Goal: Information Seeking & Learning: Find specific fact

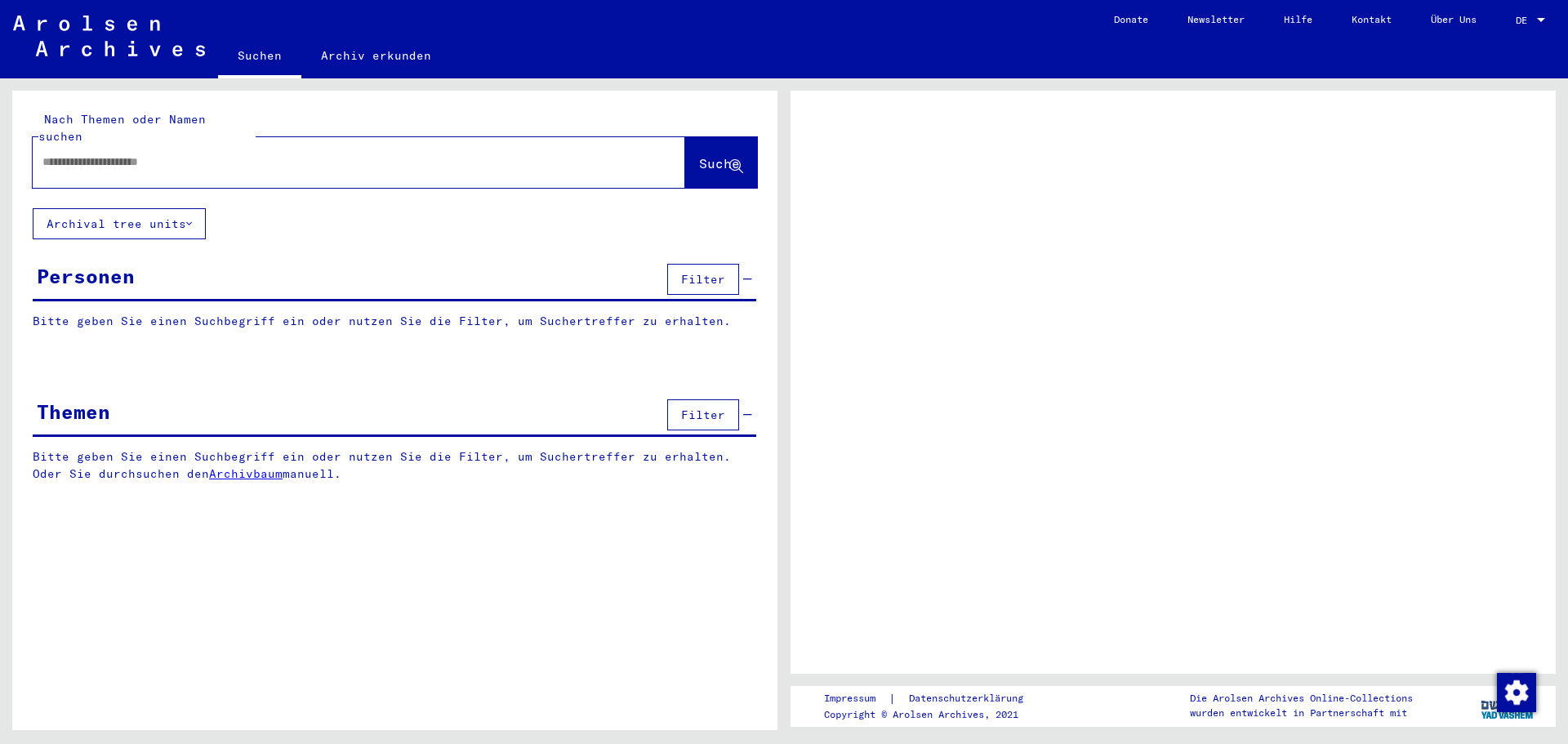
click at [103, 154] on input "text" at bounding box center [344, 162] width 604 height 17
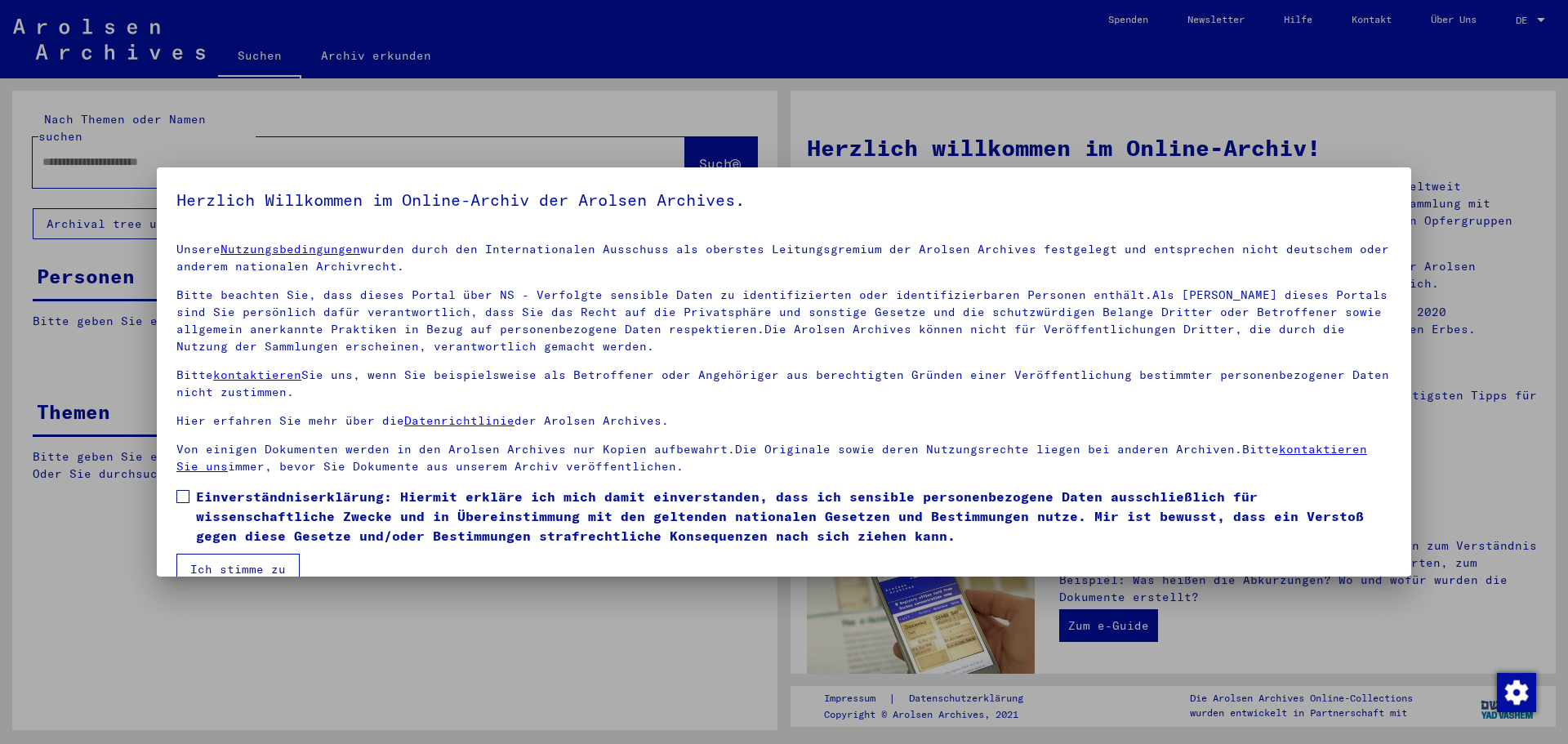
click at [178, 493] on span at bounding box center [183, 496] width 13 height 13
click at [227, 561] on button "Ich stimme zu" at bounding box center [238, 569] width 123 height 31
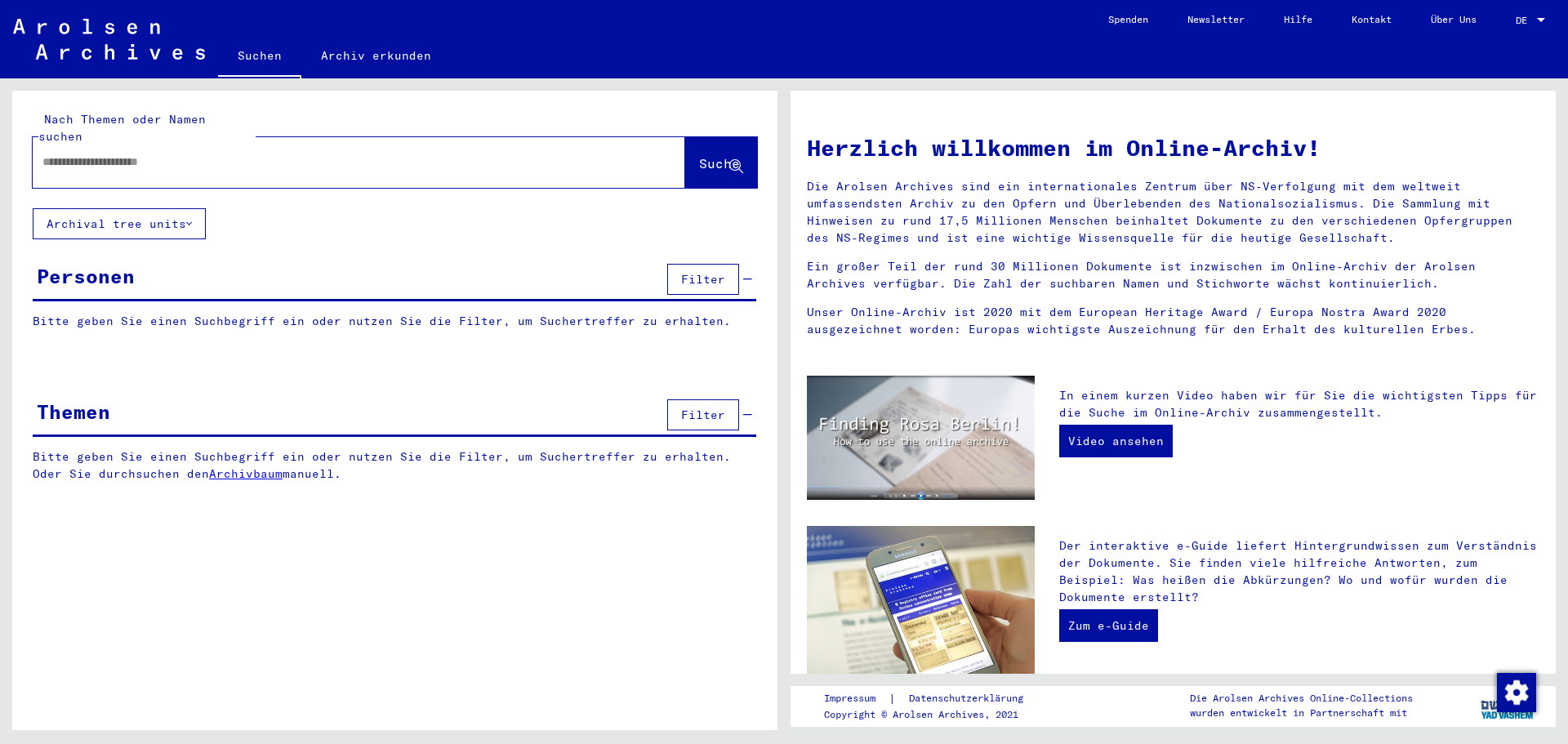
click at [111, 154] on input "text" at bounding box center [339, 162] width 594 height 17
type input "**********"
click at [699, 155] on span "Suche" at bounding box center [719, 163] width 41 height 16
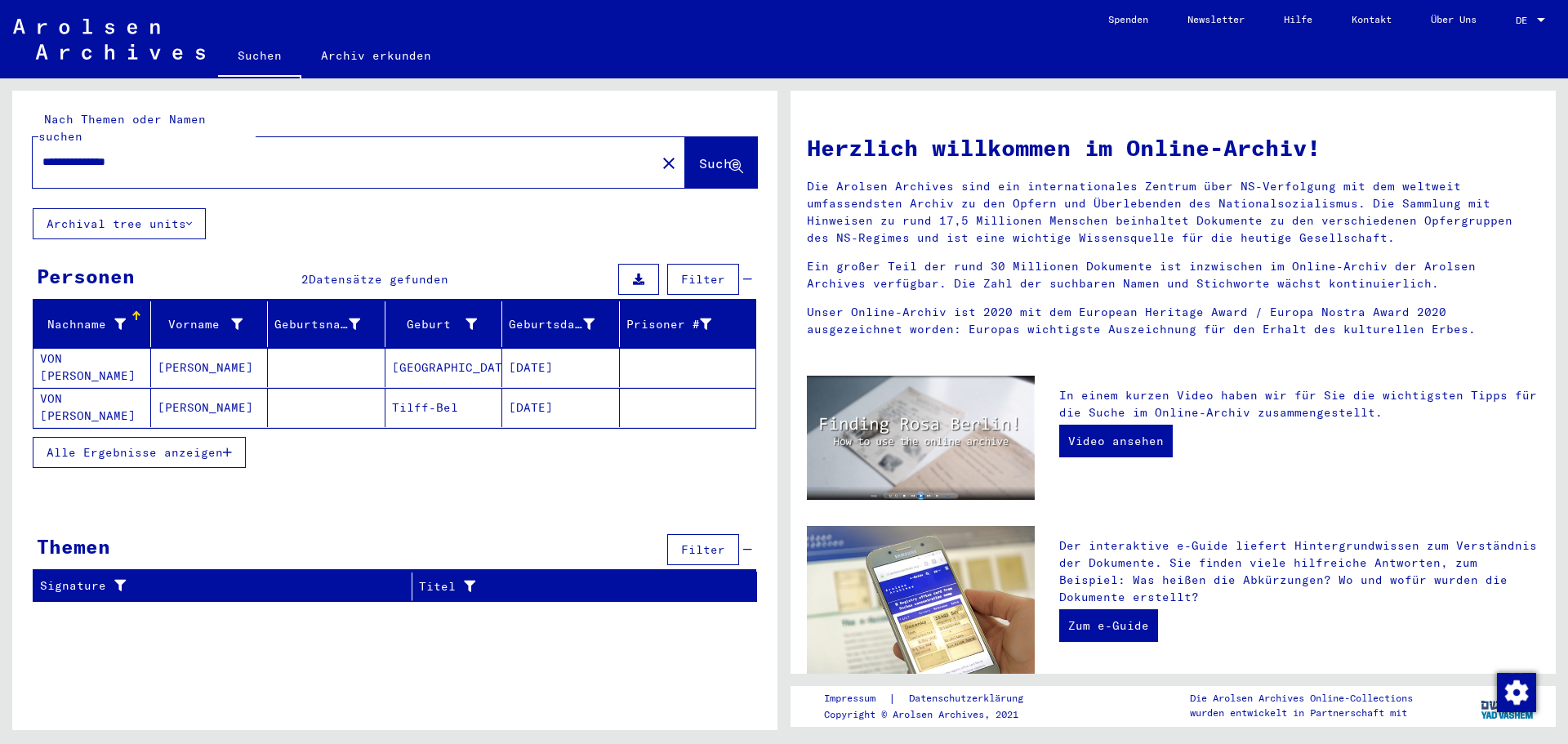
click at [416, 392] on mat-cell "Tilff-Bel" at bounding box center [445, 407] width 118 height 39
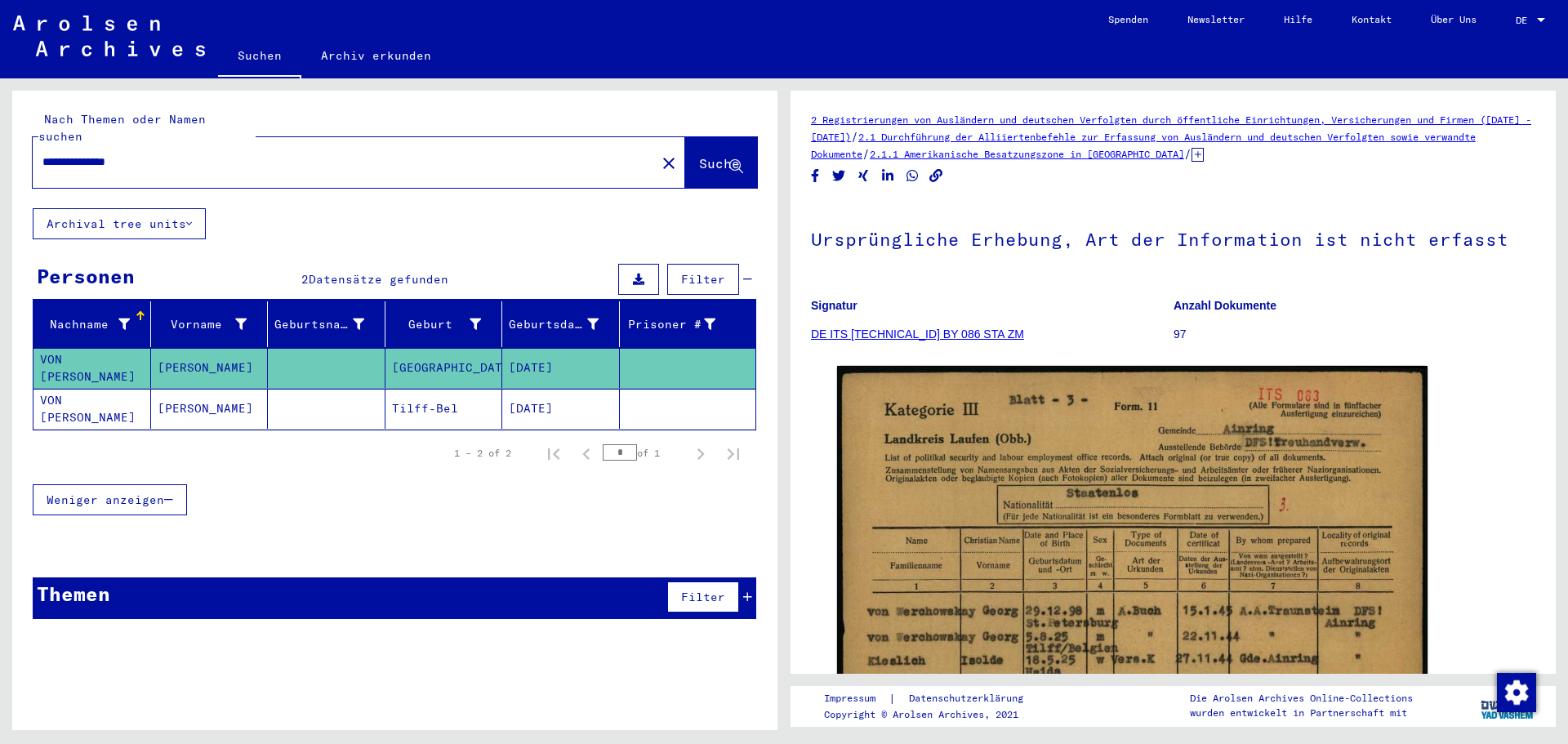
click at [416, 392] on mat-cell "Tilff-Bel" at bounding box center [445, 409] width 118 height 40
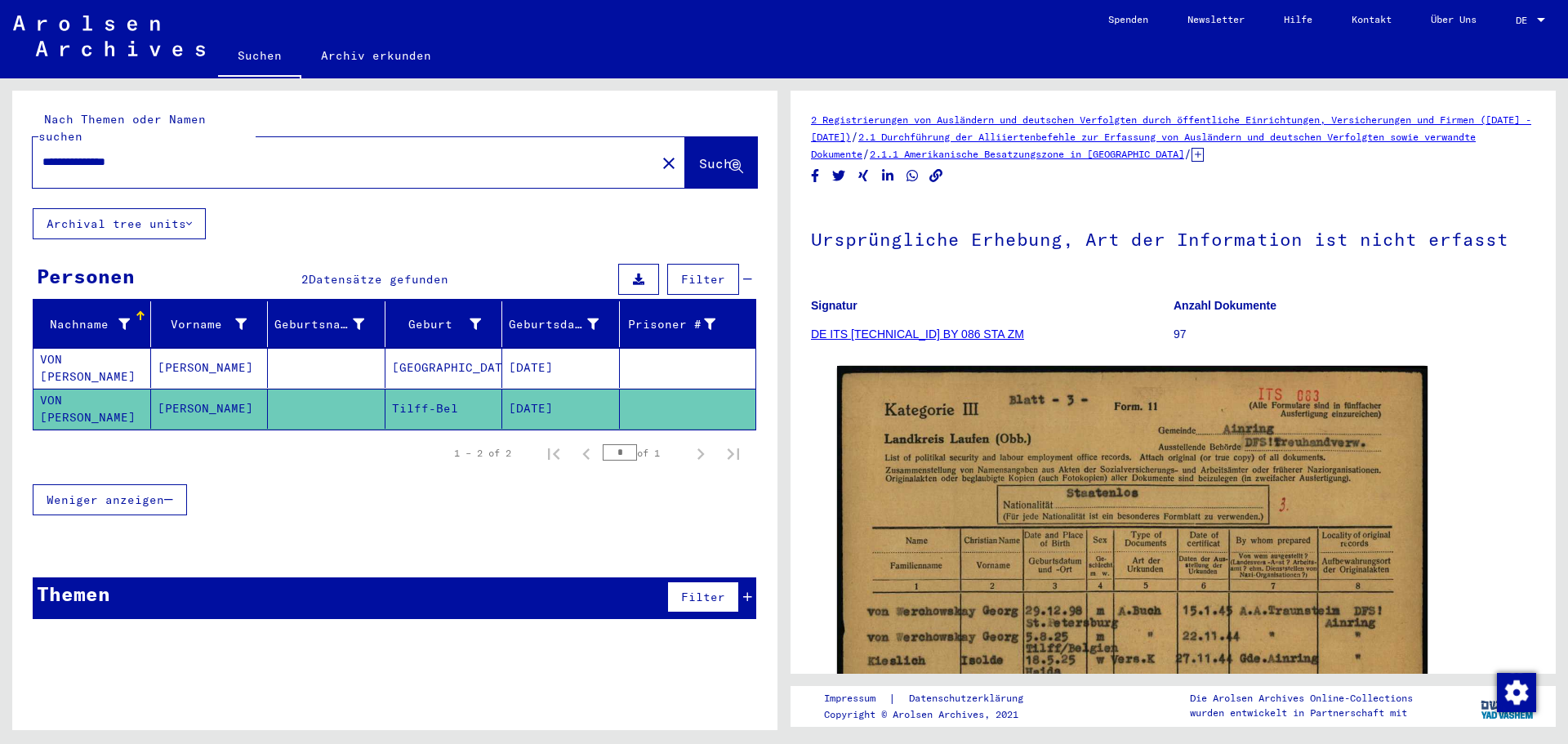
click at [416, 392] on mat-cell "Tilff-Bel" at bounding box center [445, 409] width 118 height 40
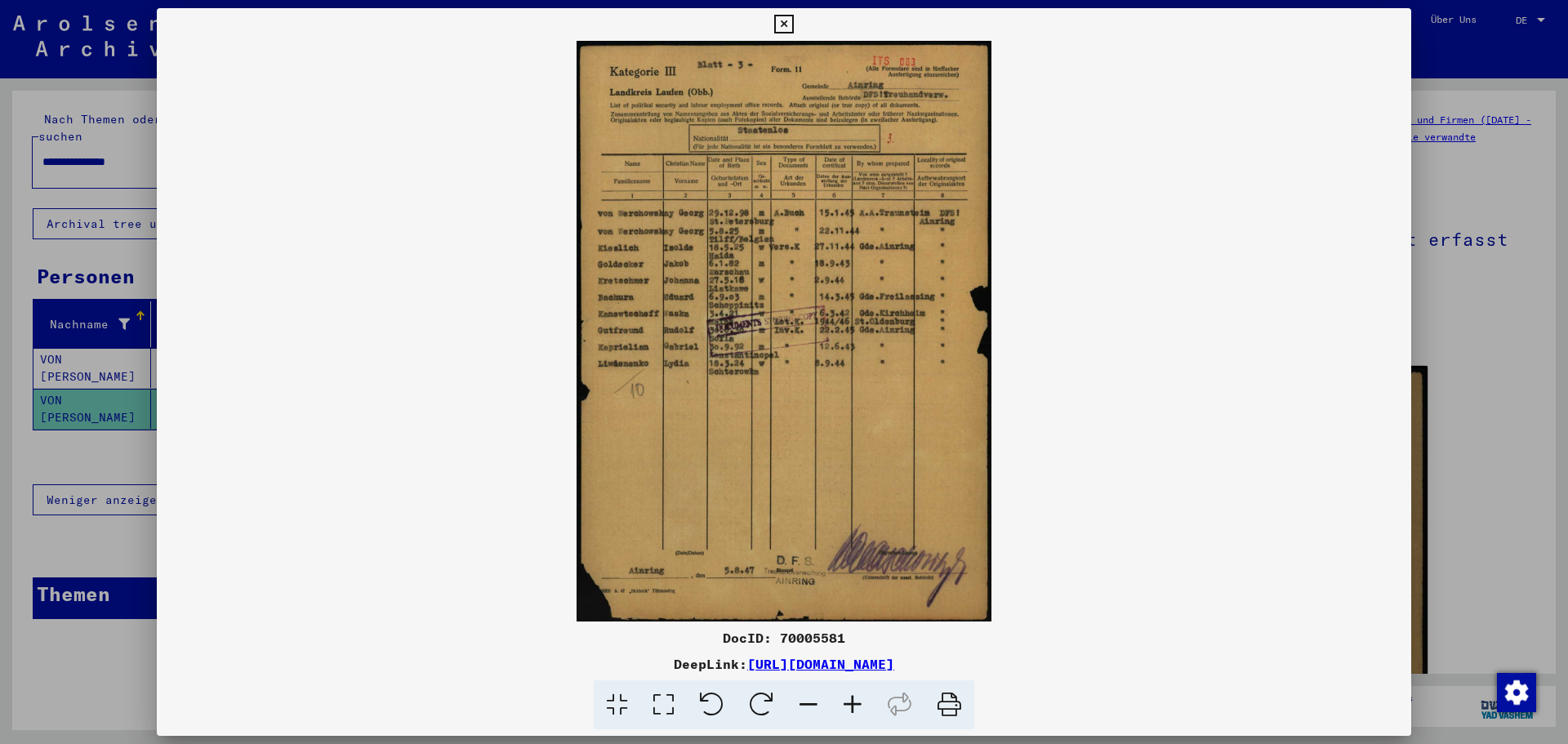
click at [853, 706] on icon at bounding box center [853, 705] width 44 height 50
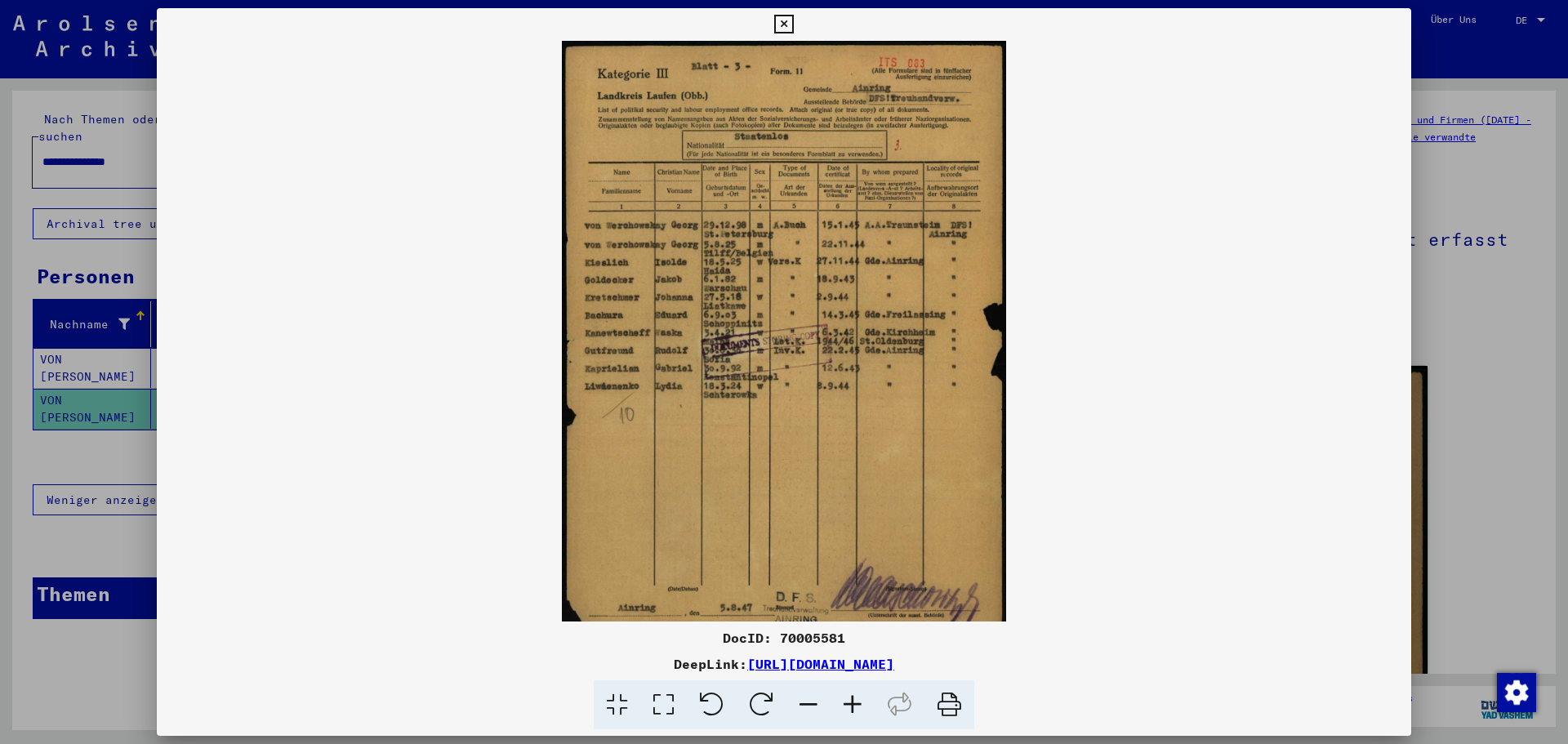
click at [853, 706] on icon at bounding box center [853, 705] width 44 height 50
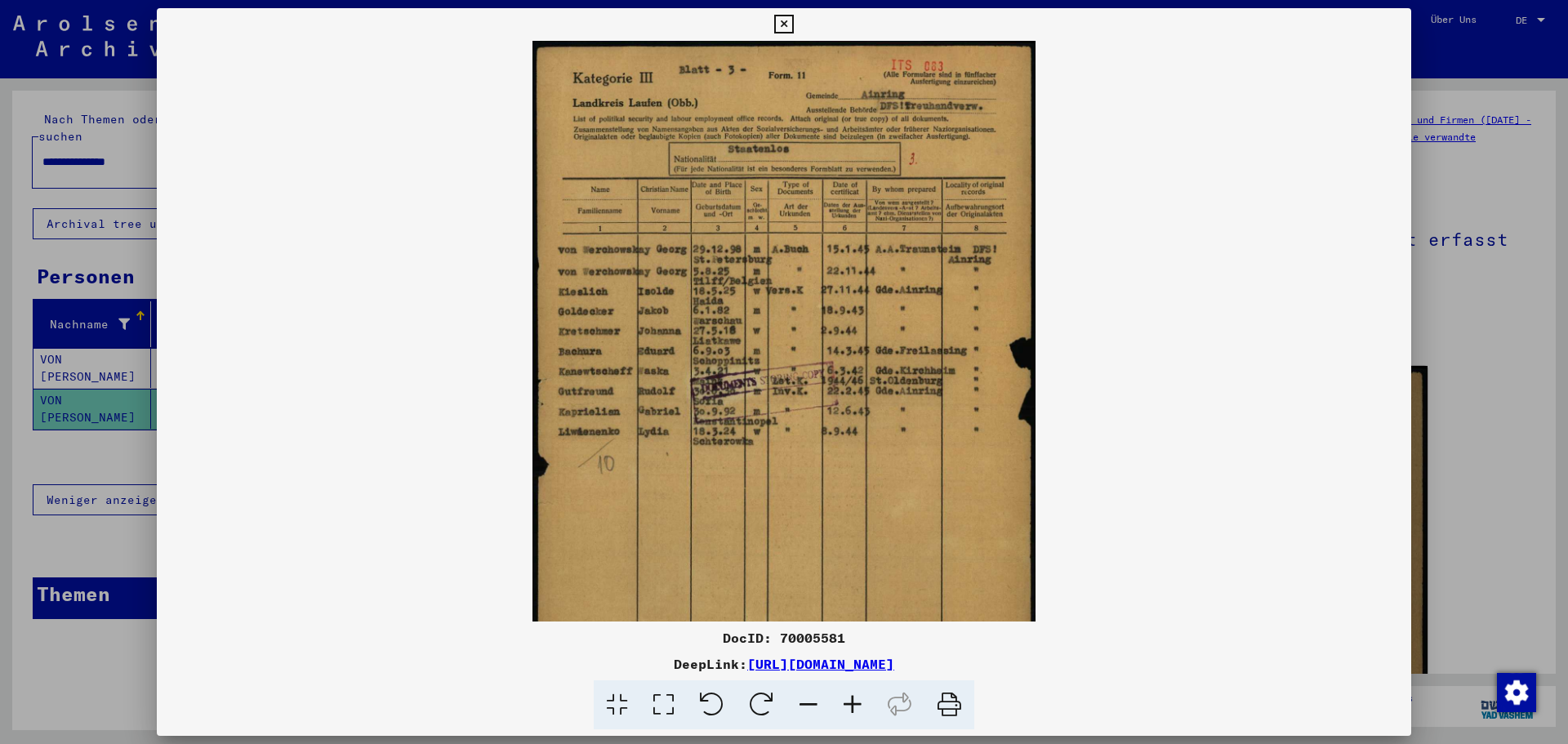
click at [853, 706] on icon at bounding box center [853, 705] width 44 height 50
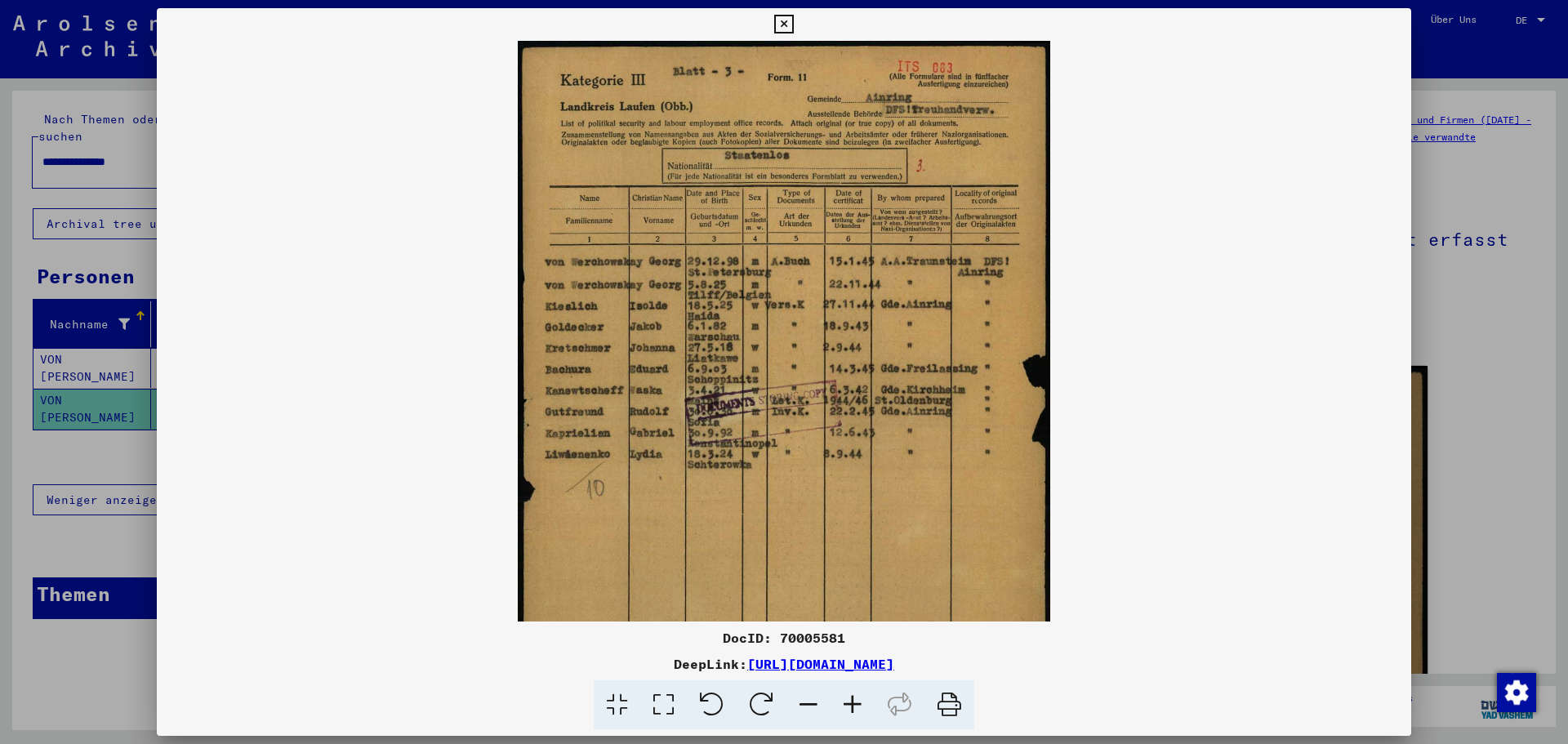
click at [853, 706] on icon at bounding box center [853, 705] width 44 height 50
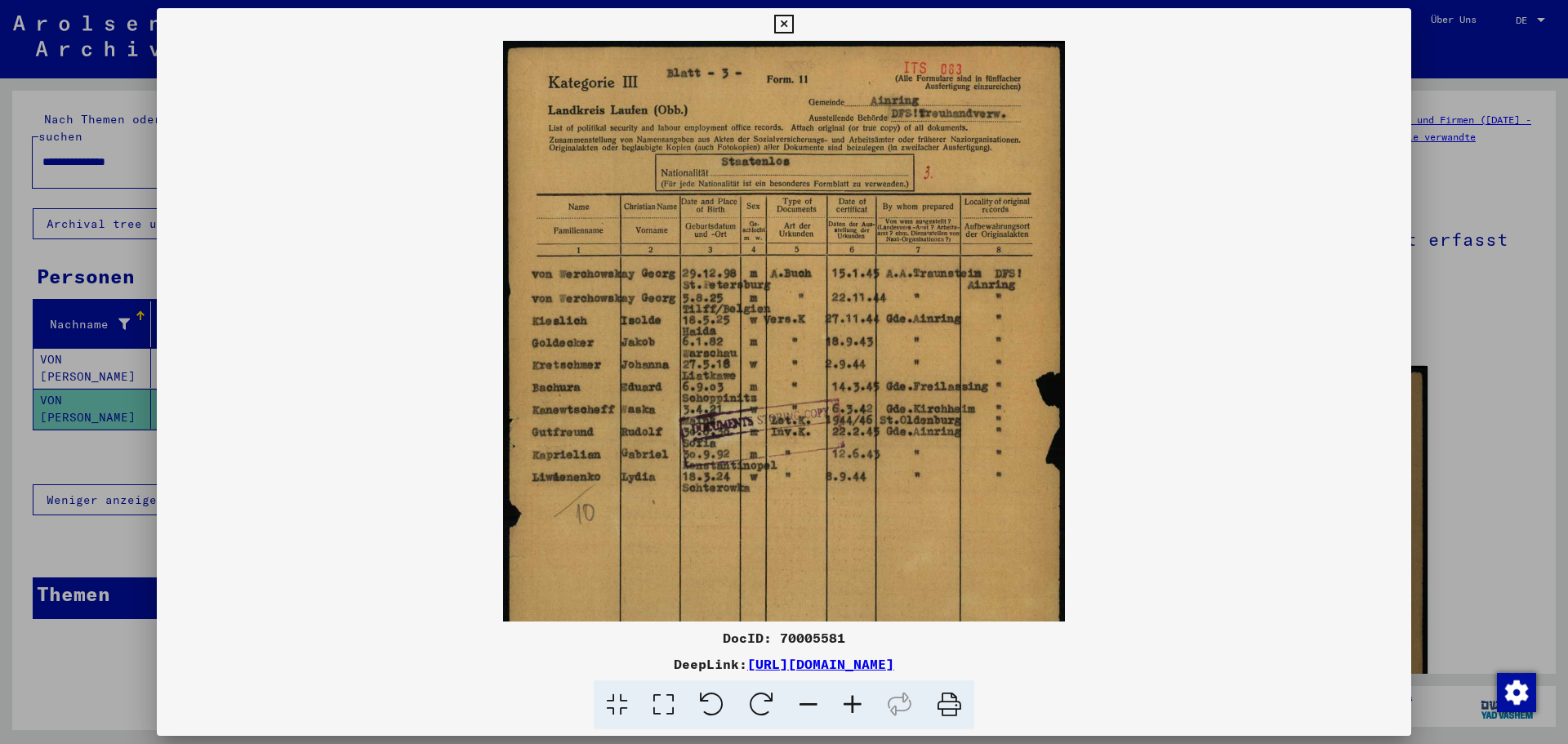
click at [853, 706] on icon at bounding box center [853, 705] width 44 height 50
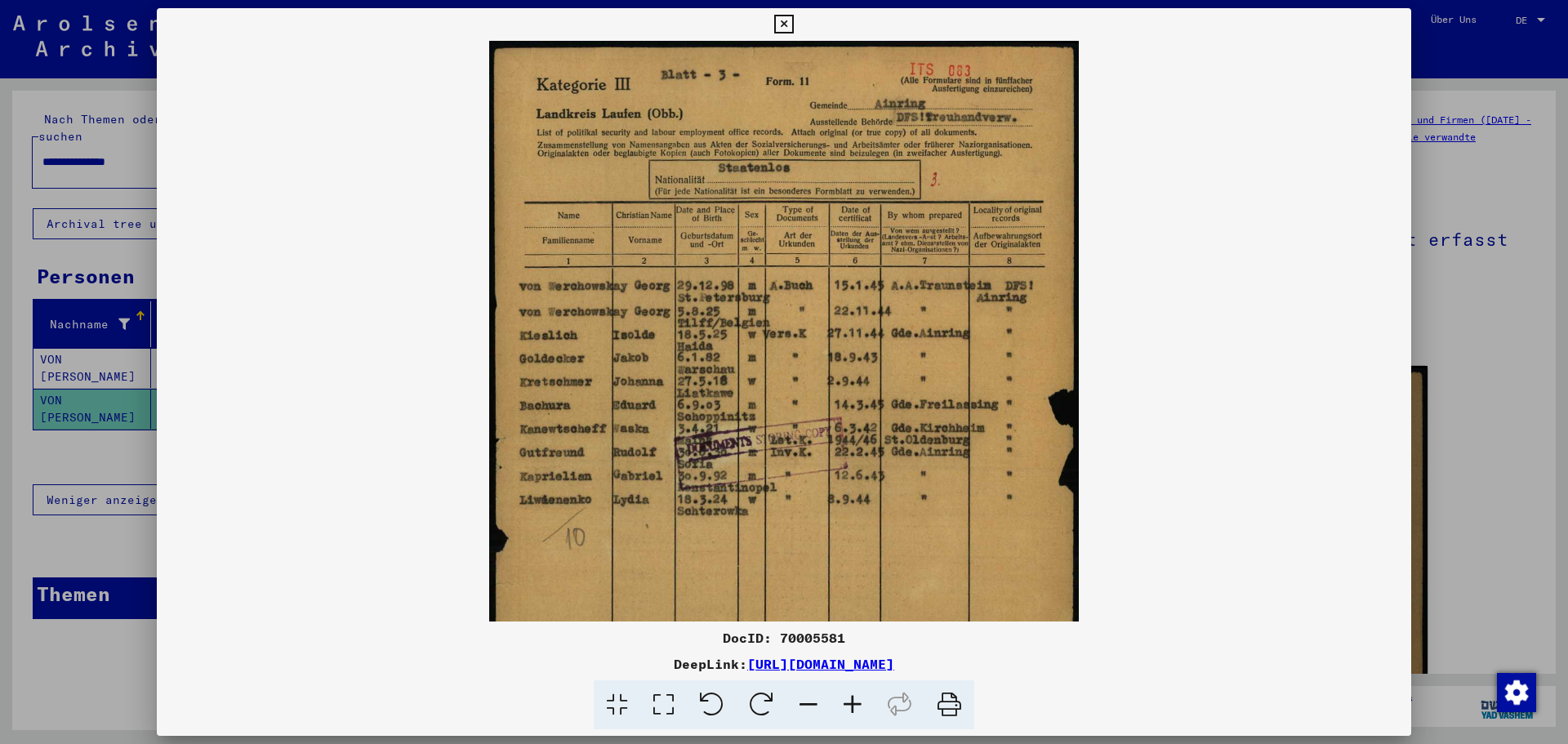
click at [853, 706] on icon at bounding box center [853, 705] width 44 height 50
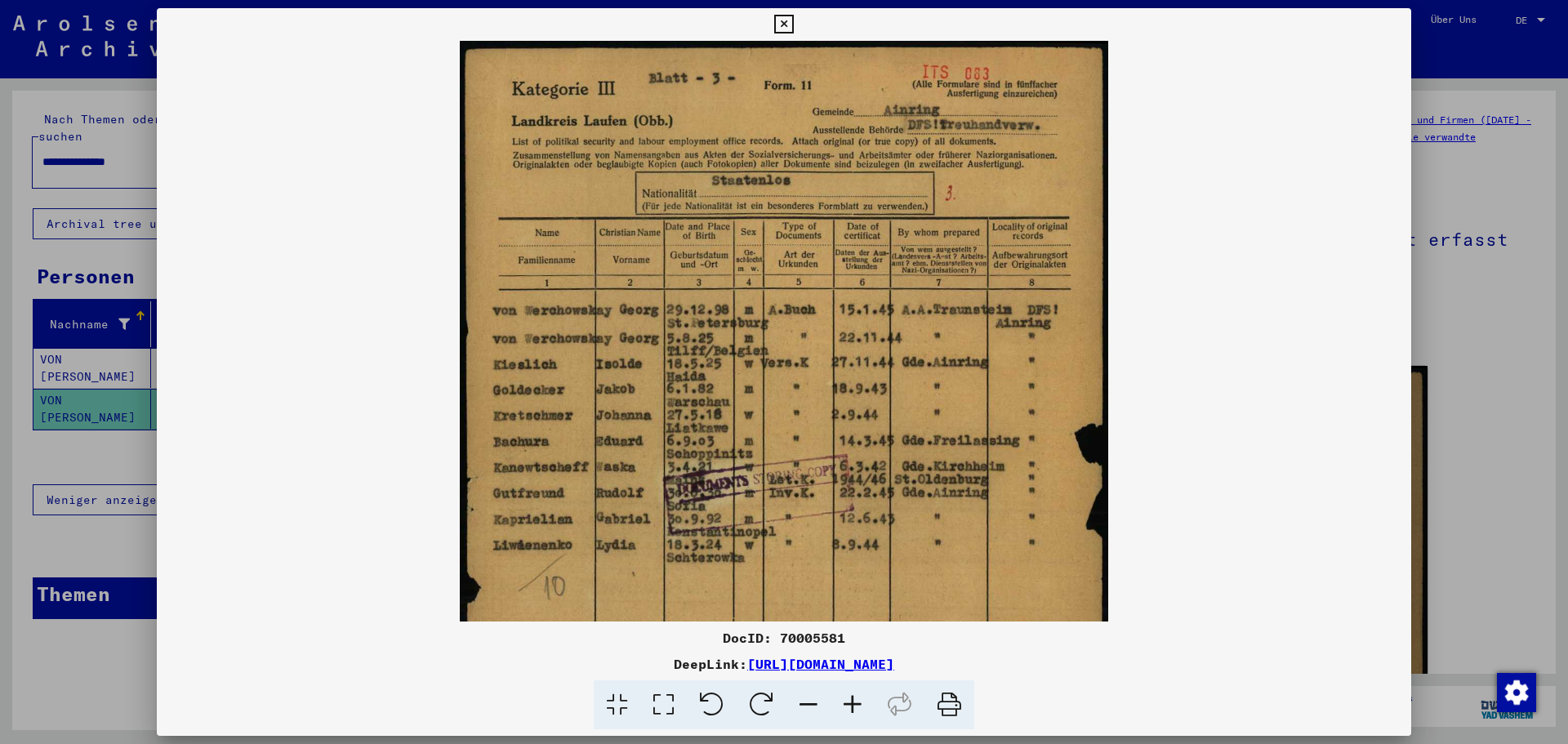
click at [853, 706] on icon at bounding box center [853, 705] width 44 height 50
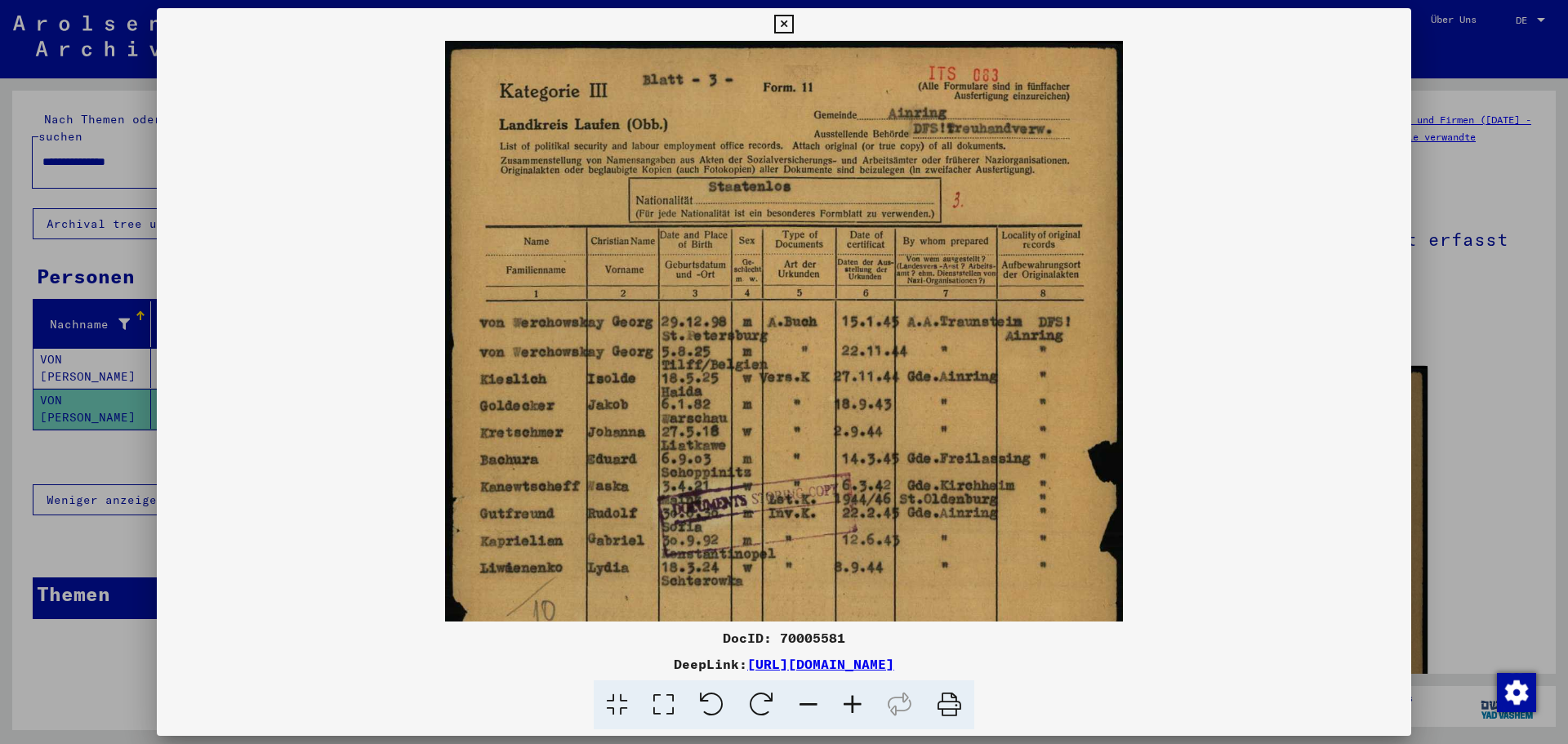
click at [853, 706] on icon at bounding box center [853, 705] width 44 height 50
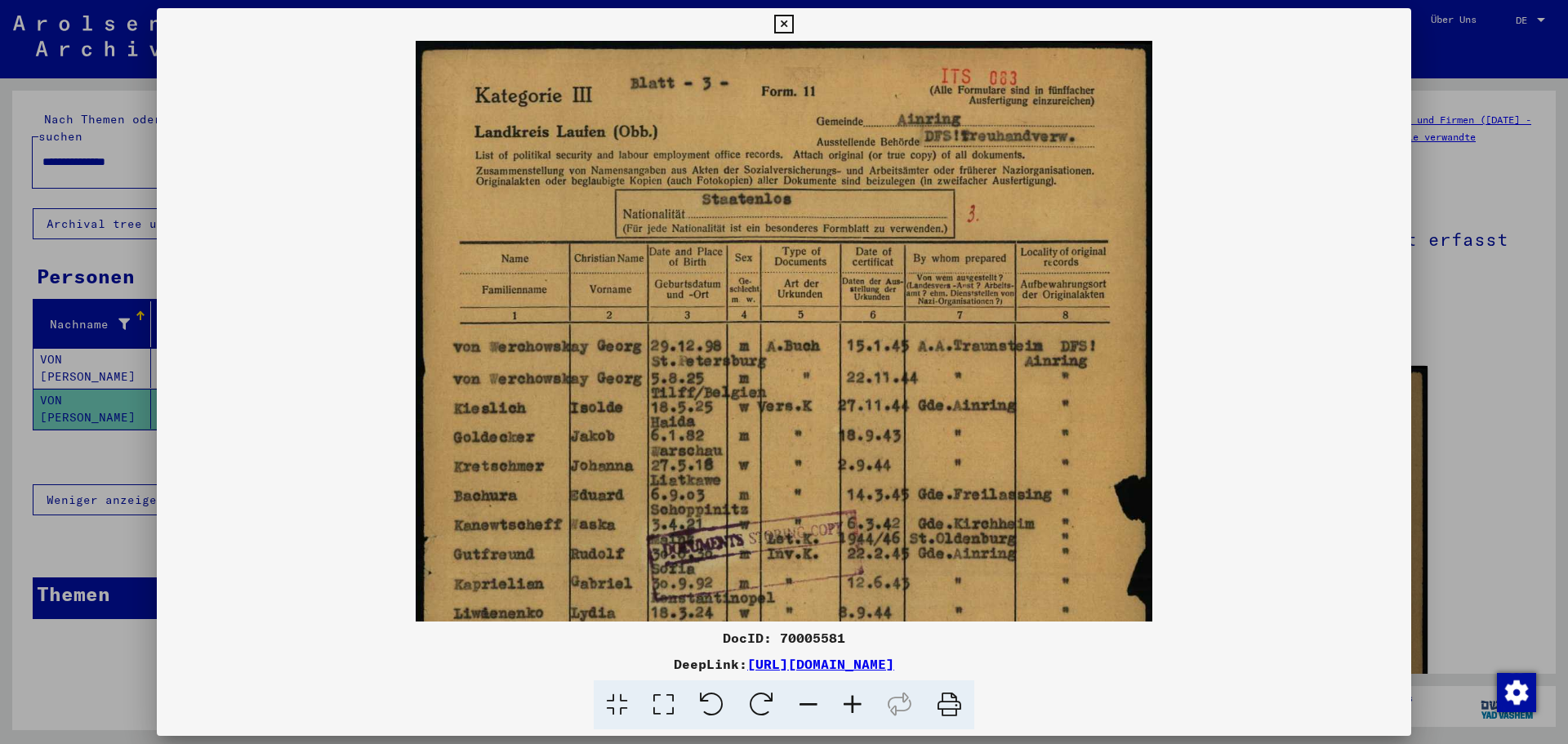
click at [853, 706] on icon at bounding box center [853, 705] width 44 height 50
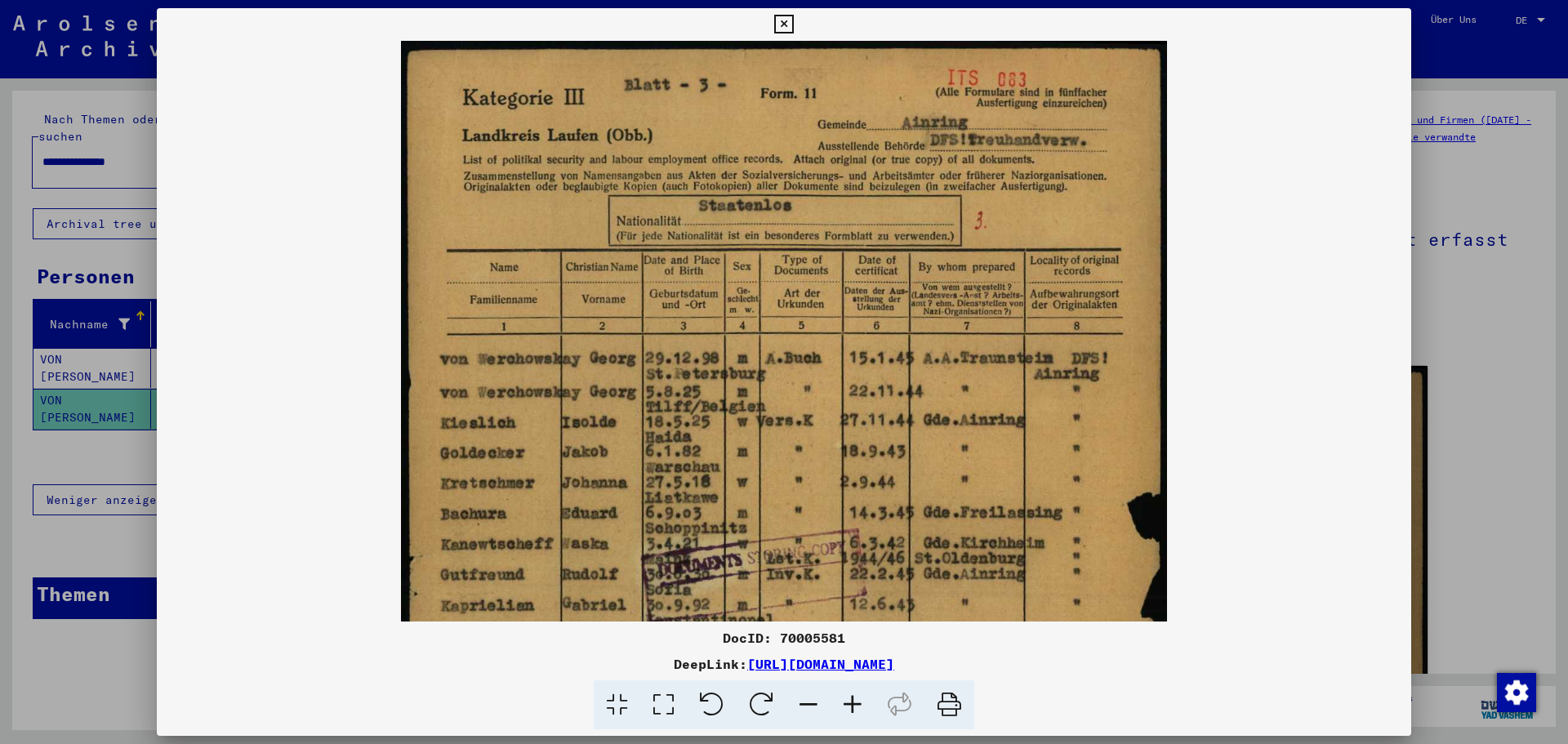
click at [784, 28] on icon at bounding box center [783, 24] width 19 height 20
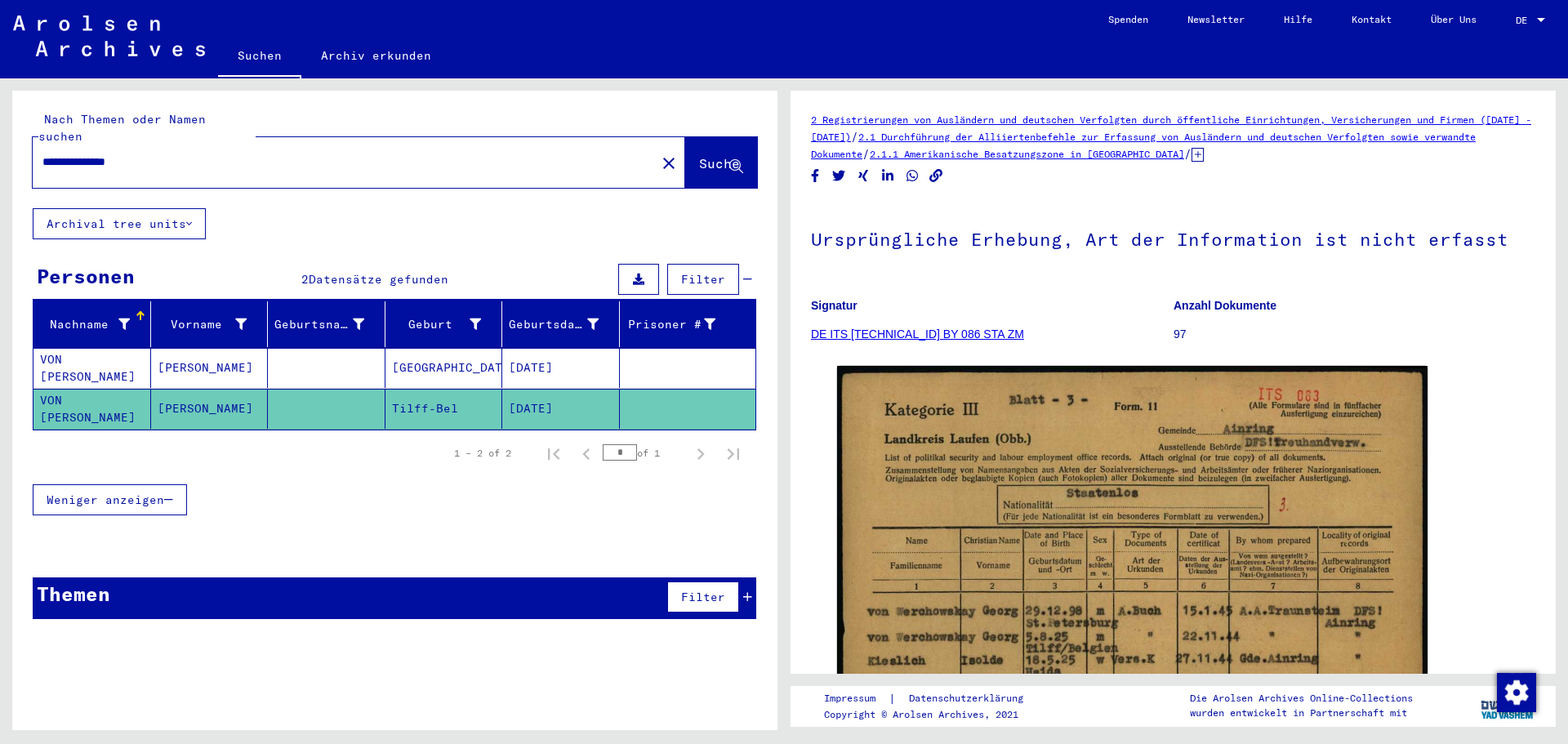
click at [436, 350] on mat-cell "[GEOGRAPHIC_DATA]" at bounding box center [445, 367] width 118 height 40
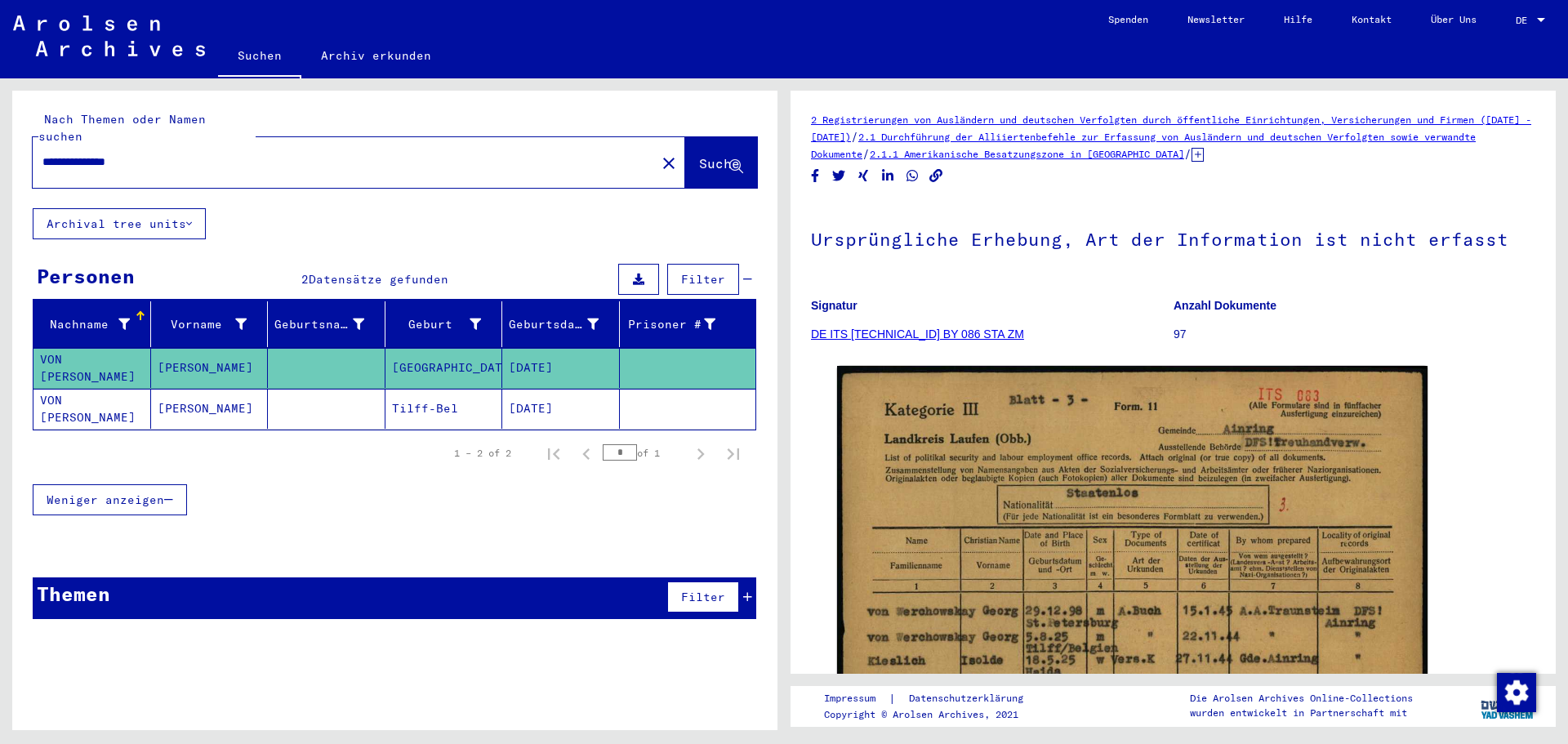
click at [436, 350] on mat-cell "[GEOGRAPHIC_DATA]" at bounding box center [445, 367] width 118 height 40
click at [436, 389] on mat-cell "Tilff-Bel" at bounding box center [445, 409] width 118 height 40
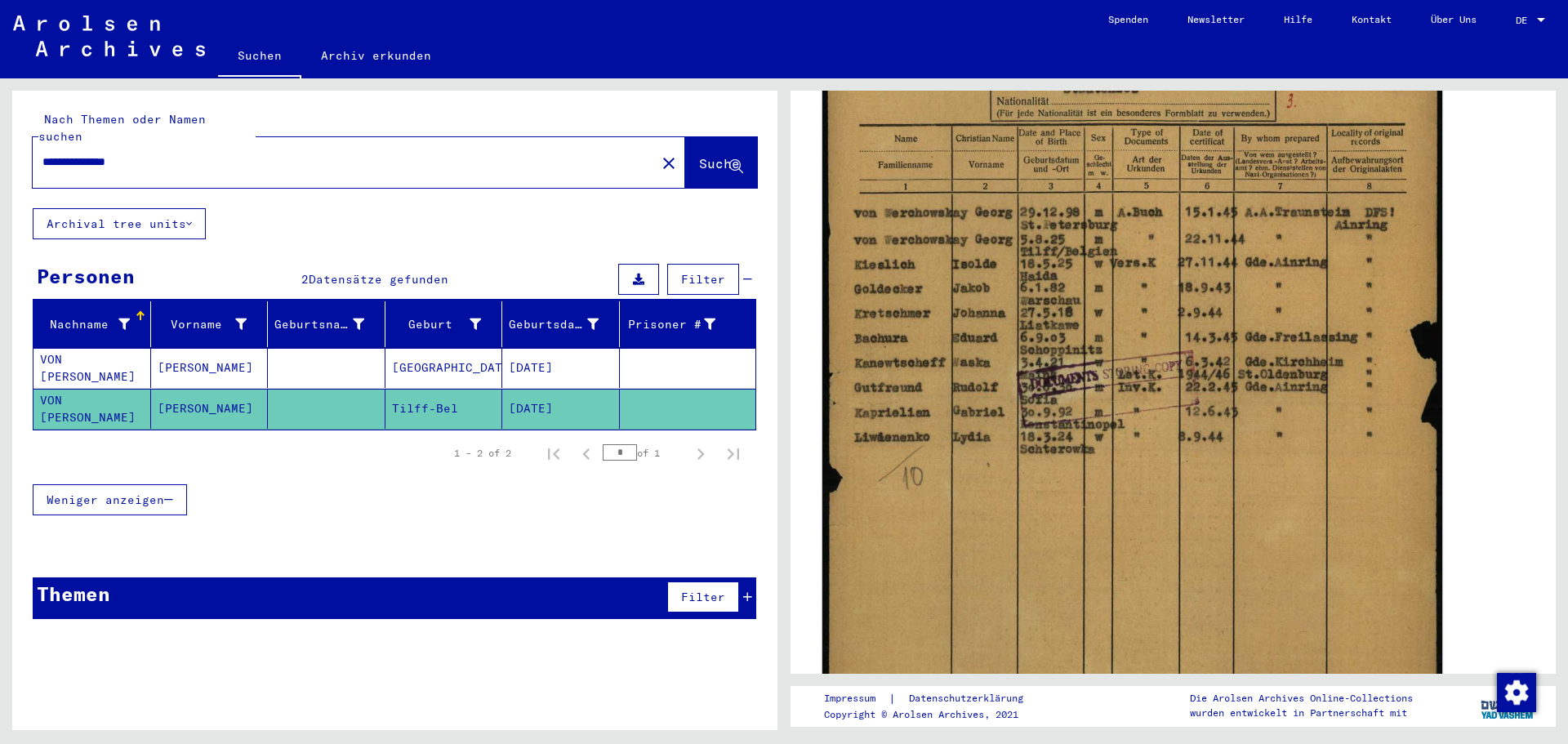
scroll to position [408, 0]
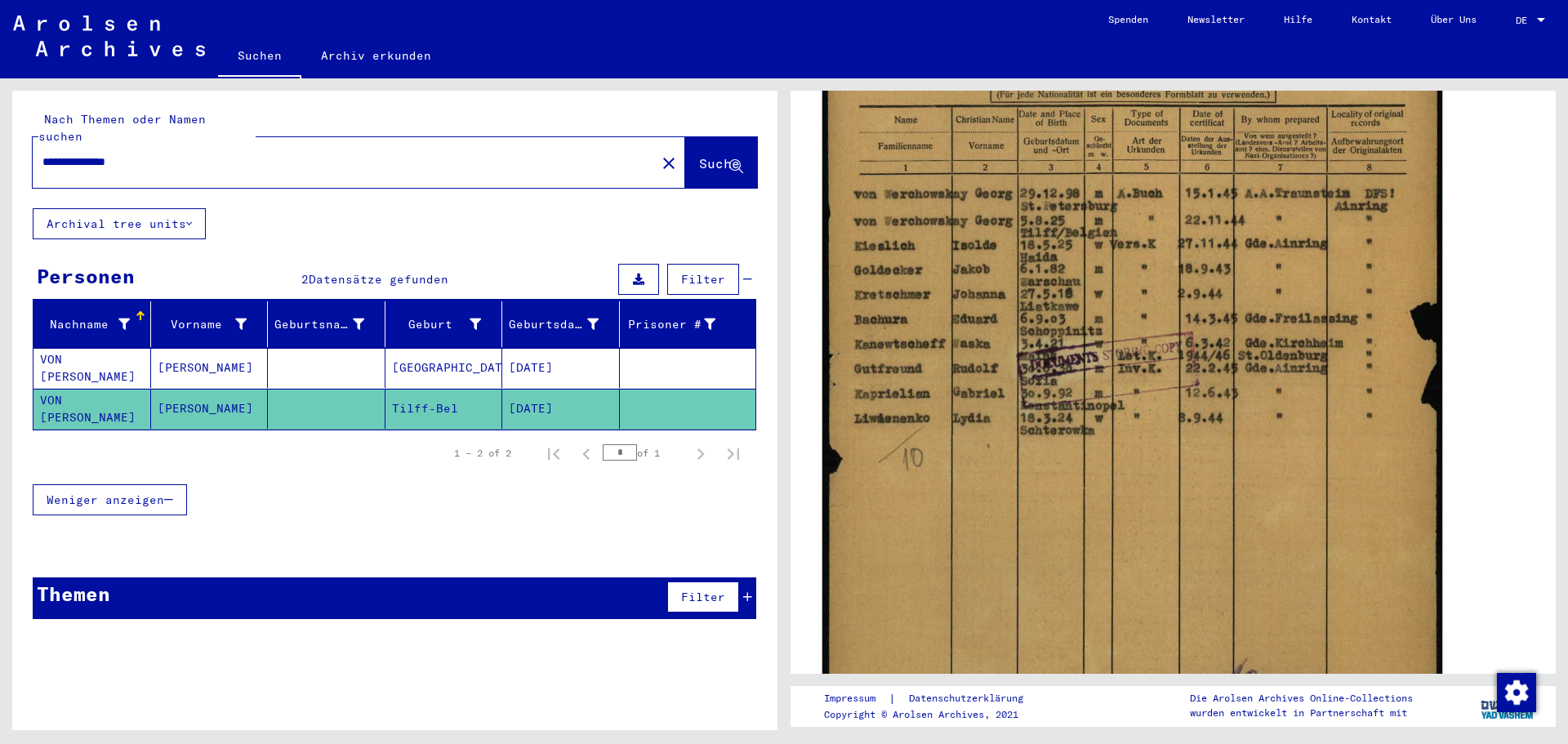
click at [986, 382] on img at bounding box center [1133, 371] width 620 height 867
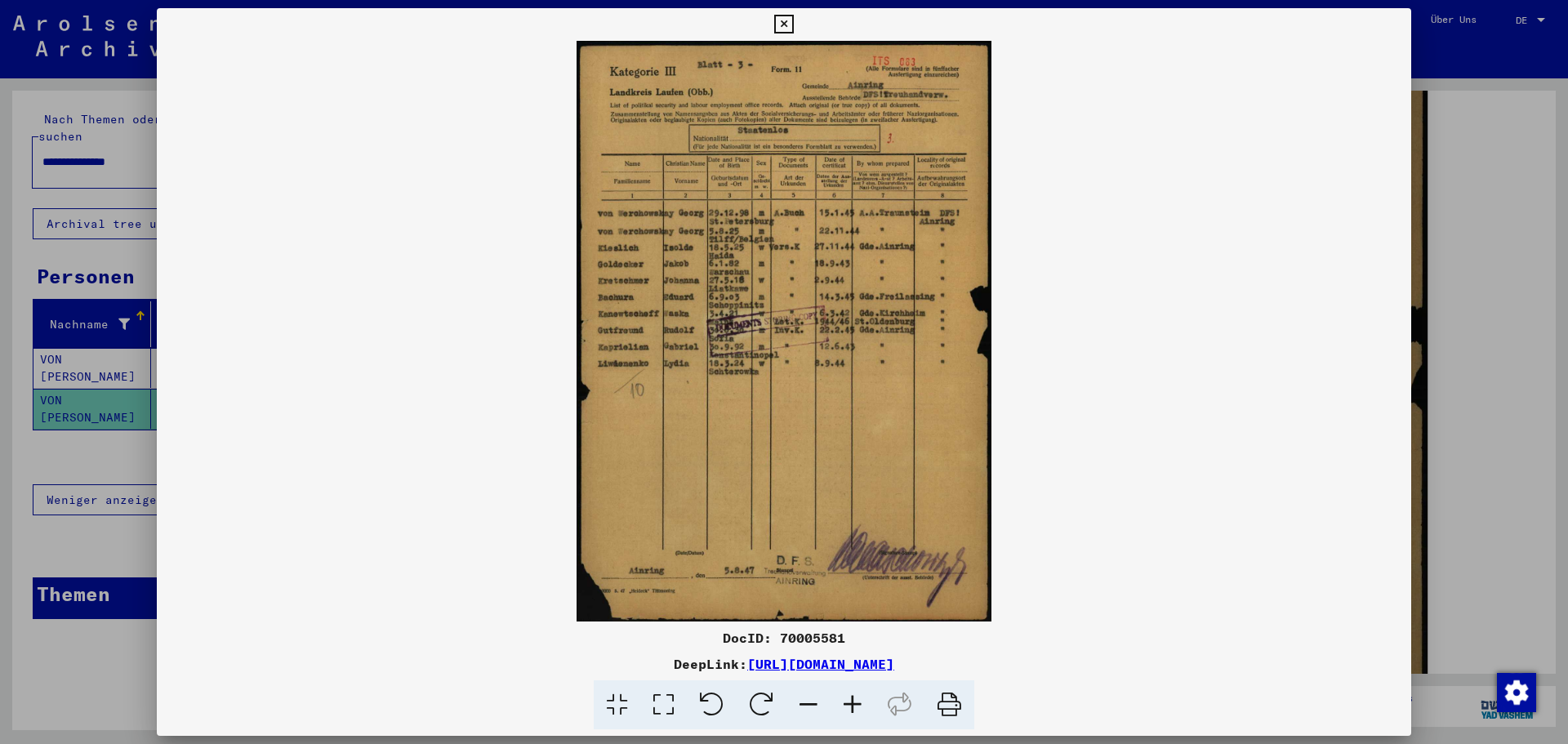
click at [857, 705] on icon at bounding box center [853, 705] width 44 height 50
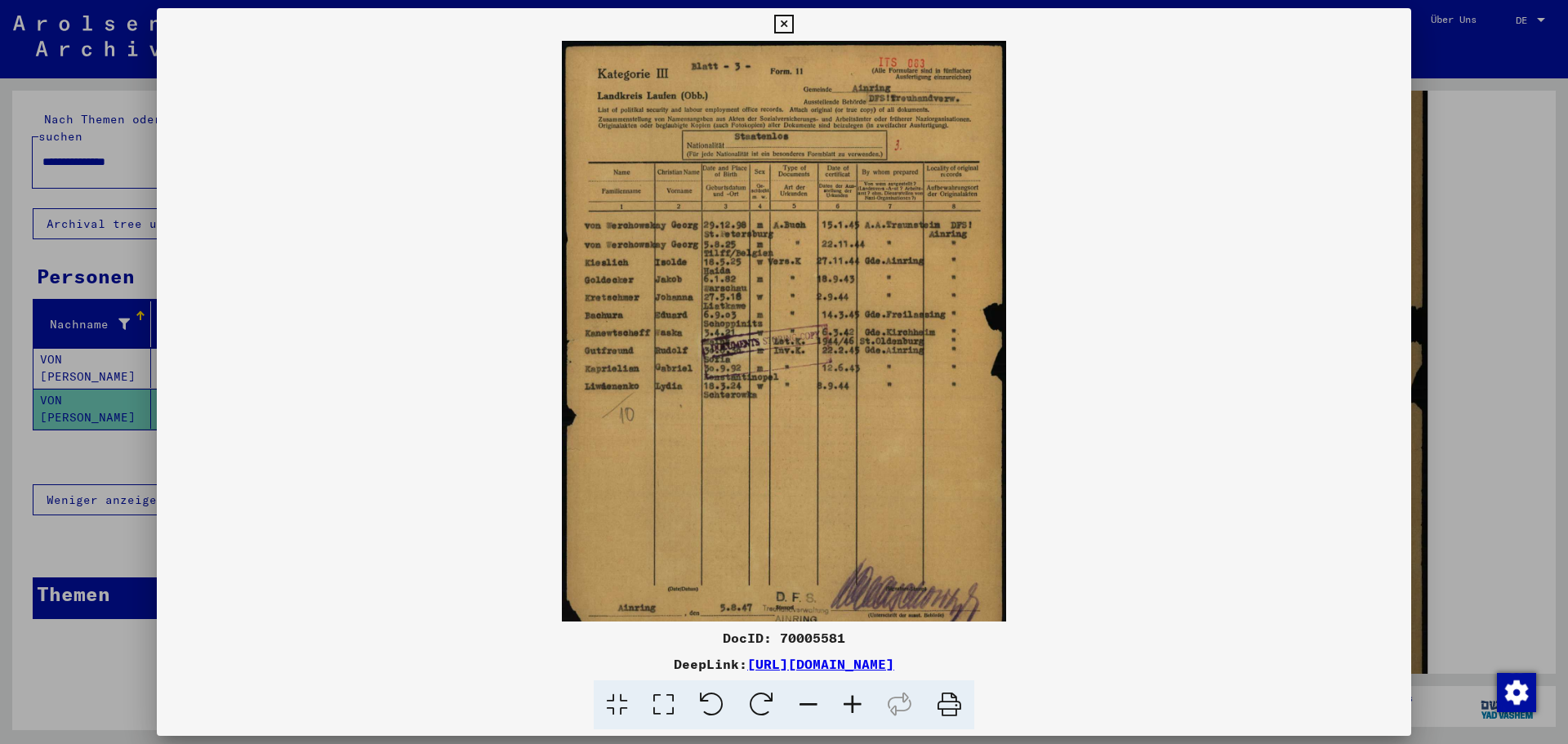
click at [857, 704] on icon at bounding box center [853, 705] width 44 height 50
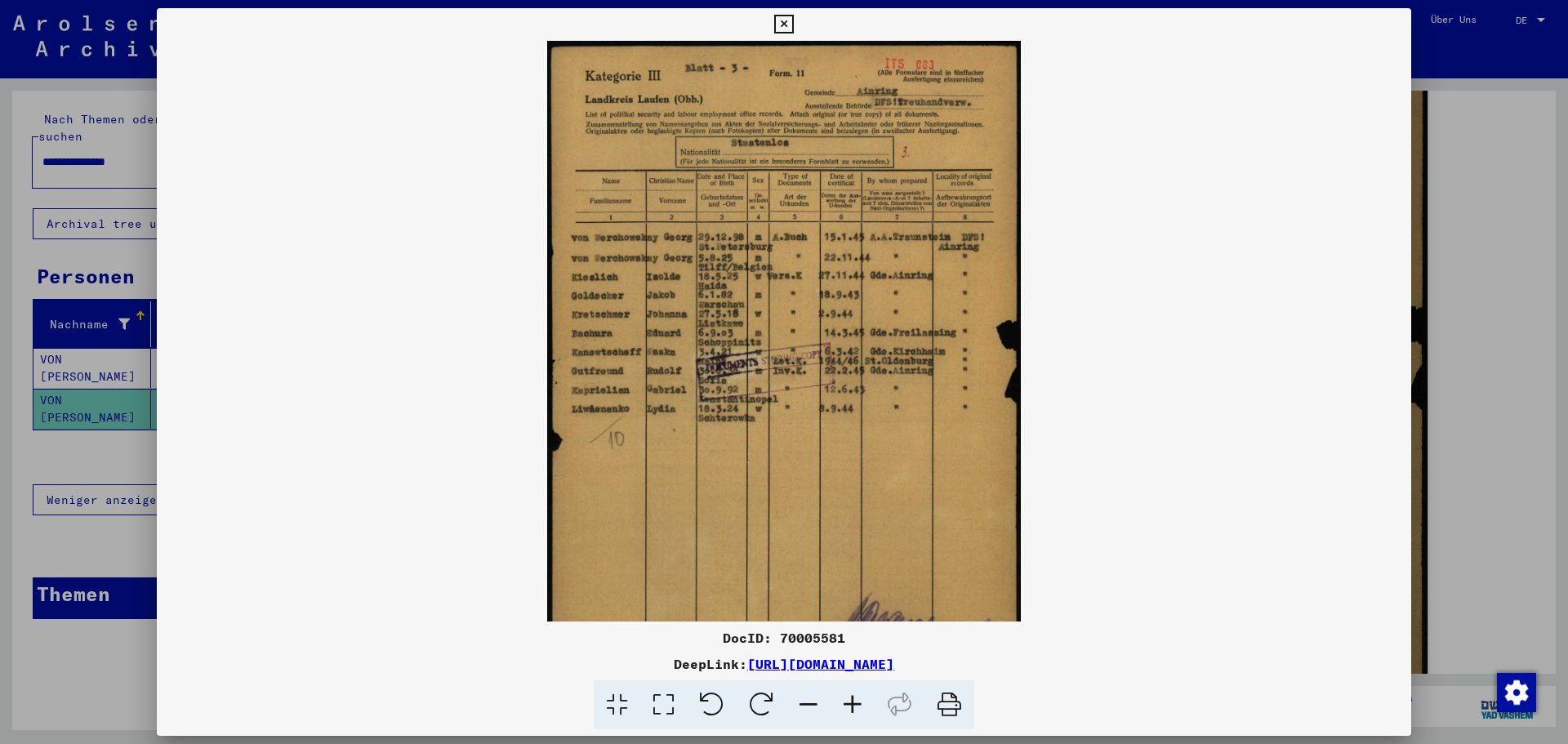
click at [857, 704] on icon at bounding box center [853, 705] width 44 height 50
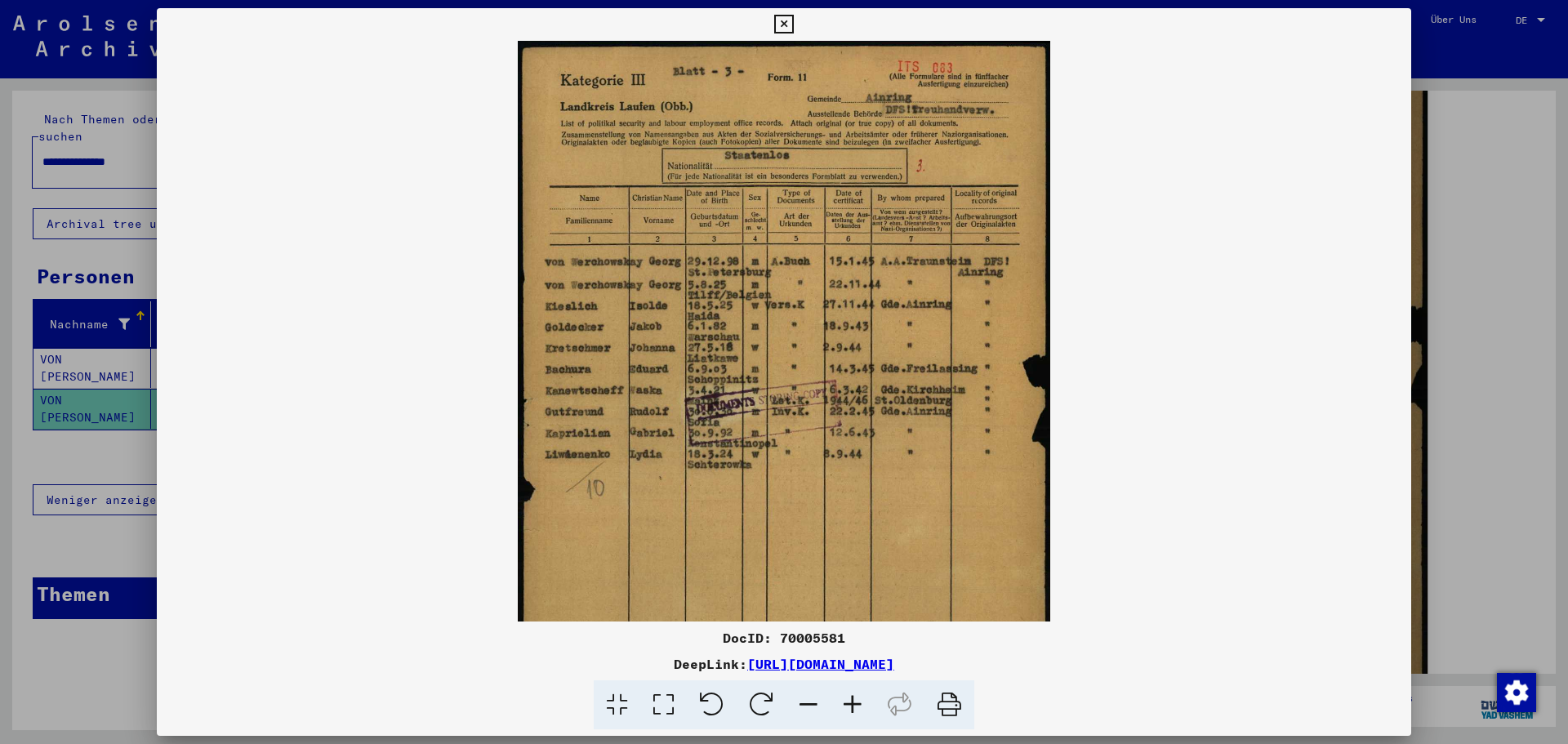
click at [857, 704] on icon at bounding box center [853, 705] width 44 height 50
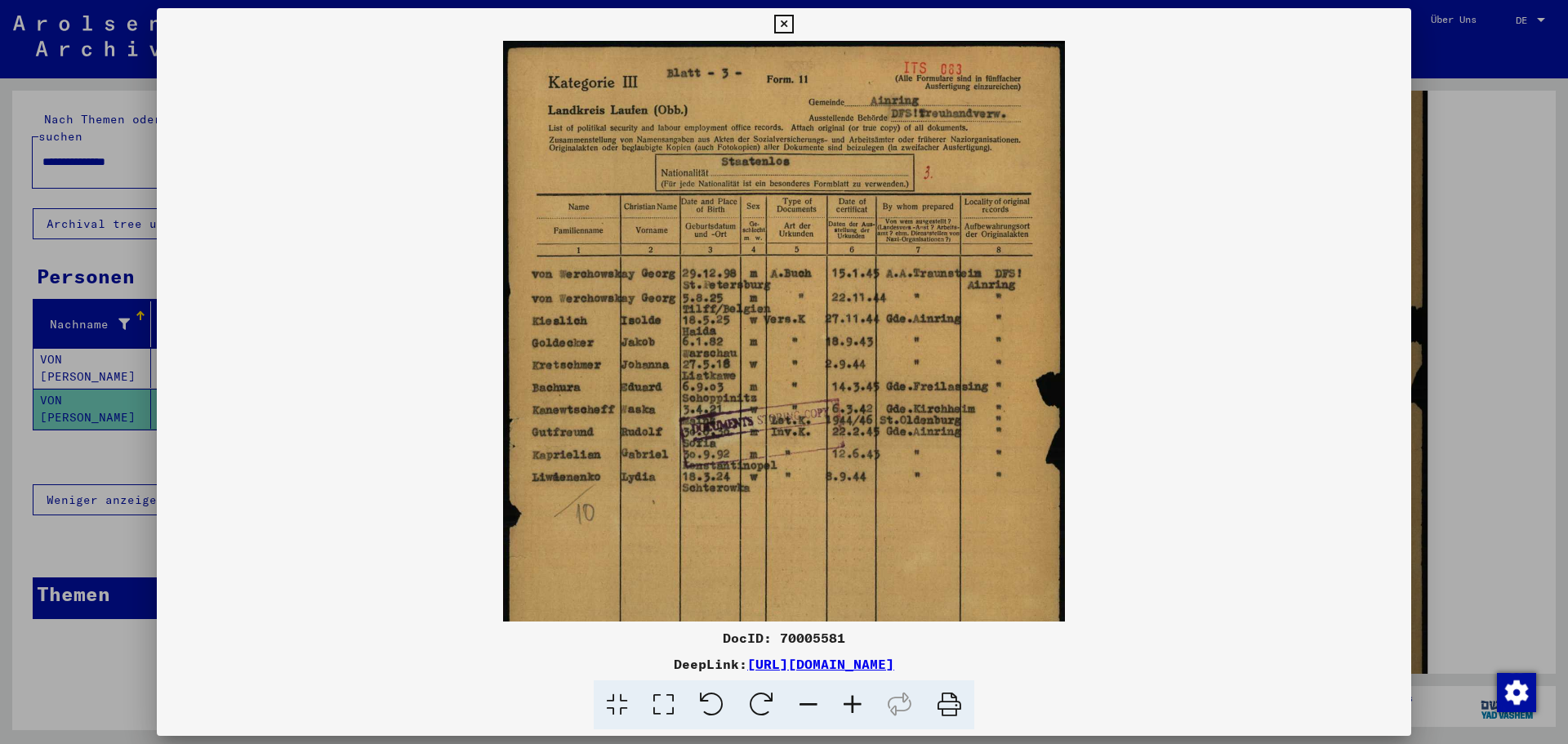
click at [857, 704] on icon at bounding box center [853, 705] width 44 height 50
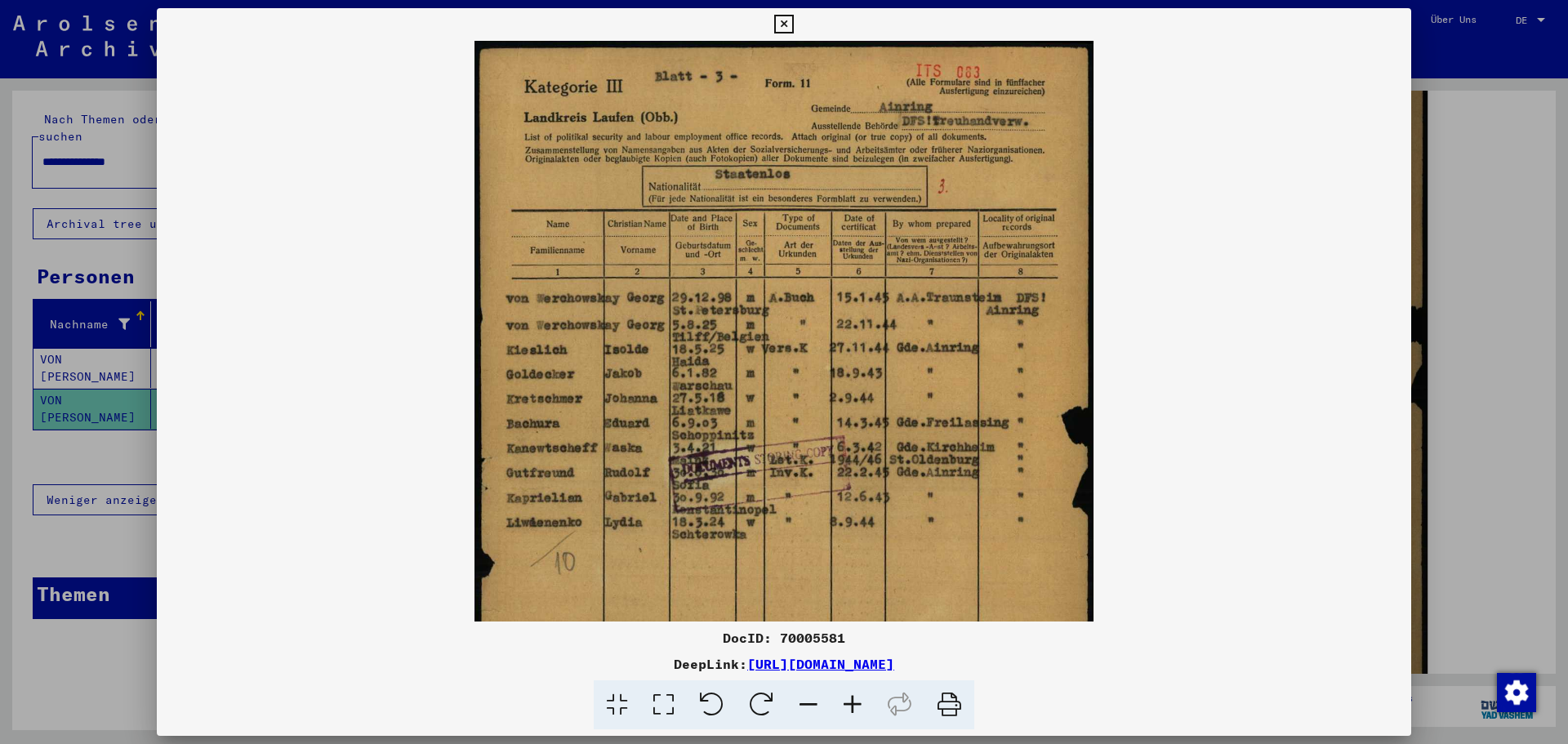
click at [857, 703] on icon at bounding box center [853, 705] width 44 height 50
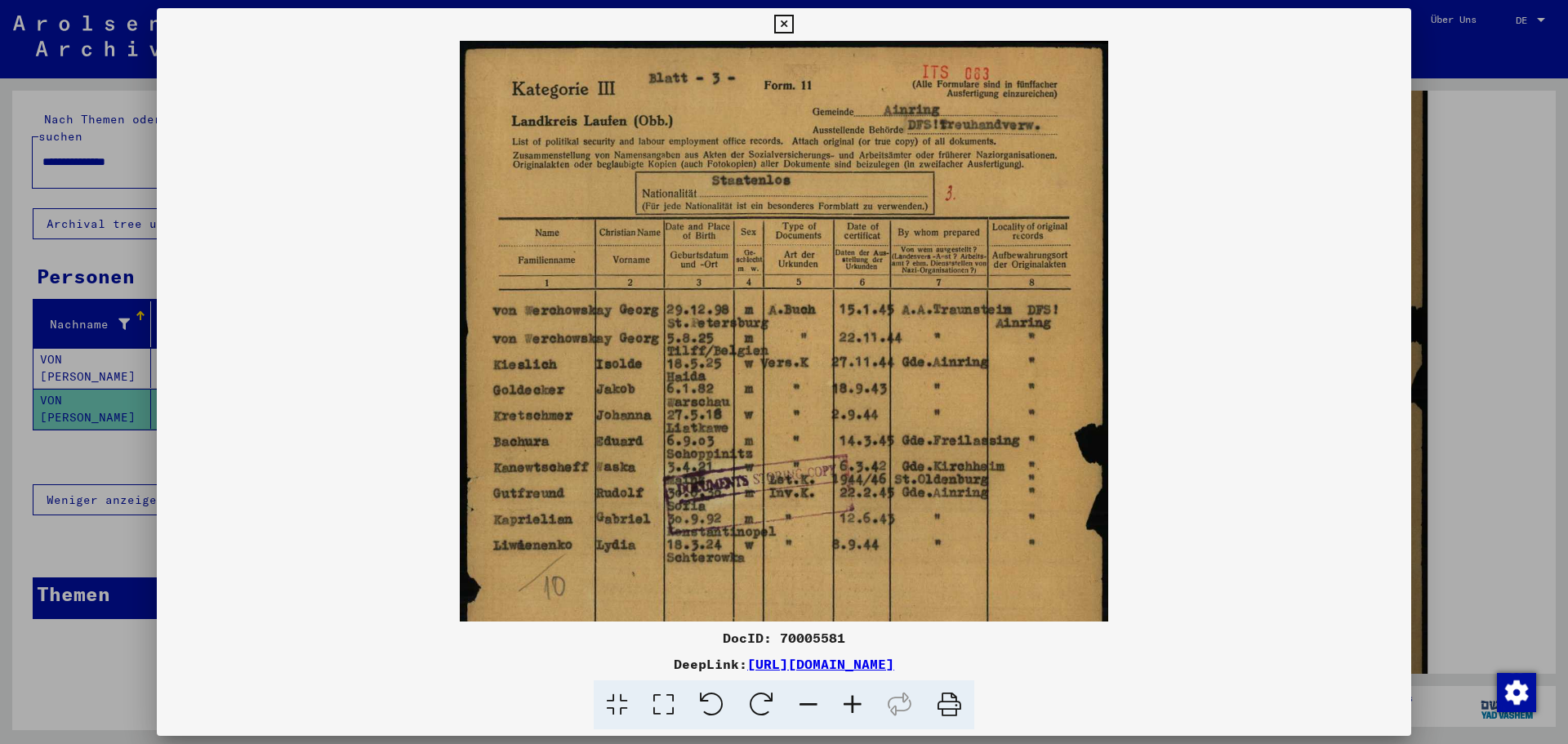
click at [788, 23] on icon at bounding box center [783, 24] width 19 height 20
